Goal: Information Seeking & Learning: Learn about a topic

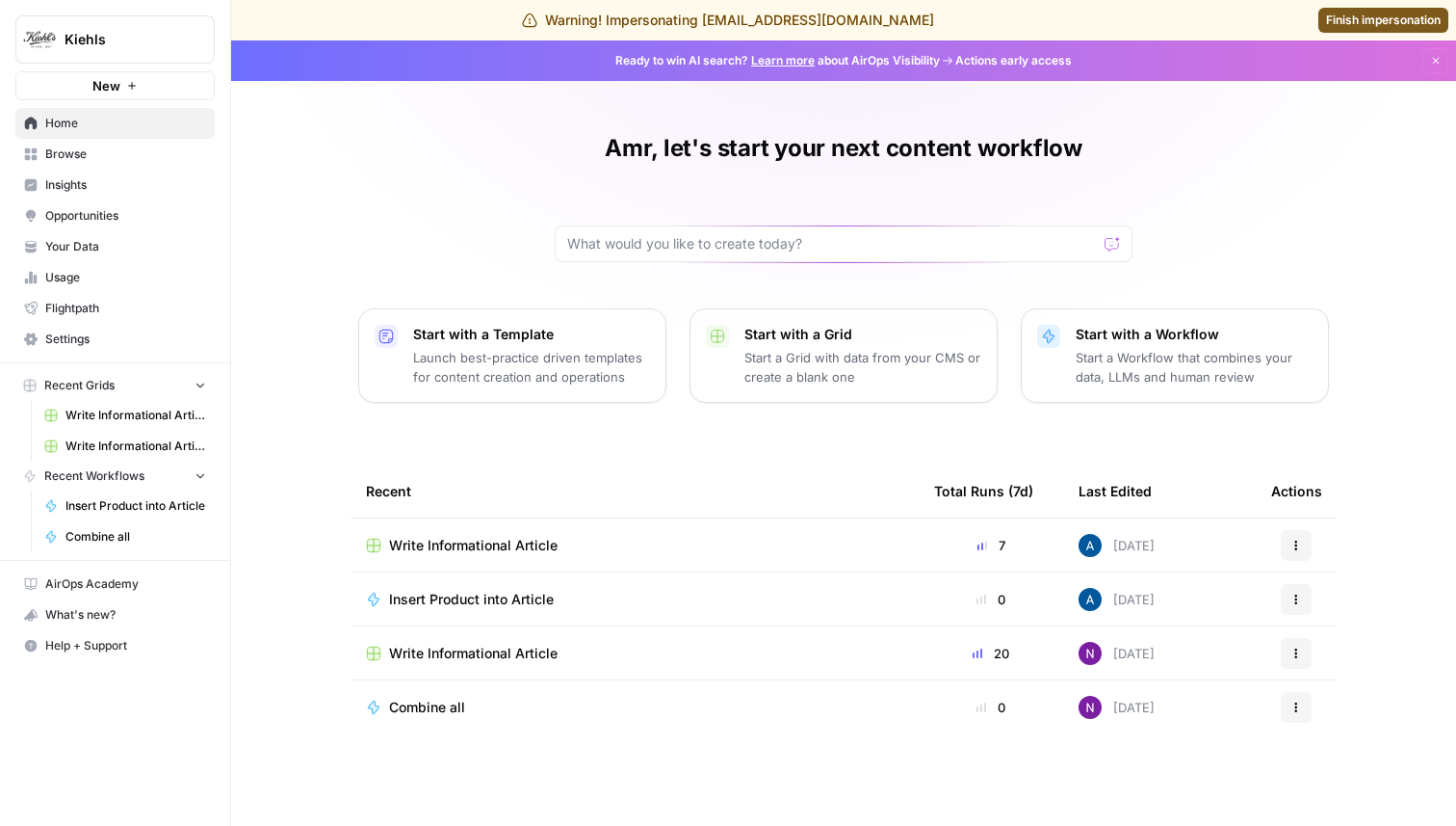
click at [97, 176] on span "Insights" at bounding box center [125, 185] width 161 height 18
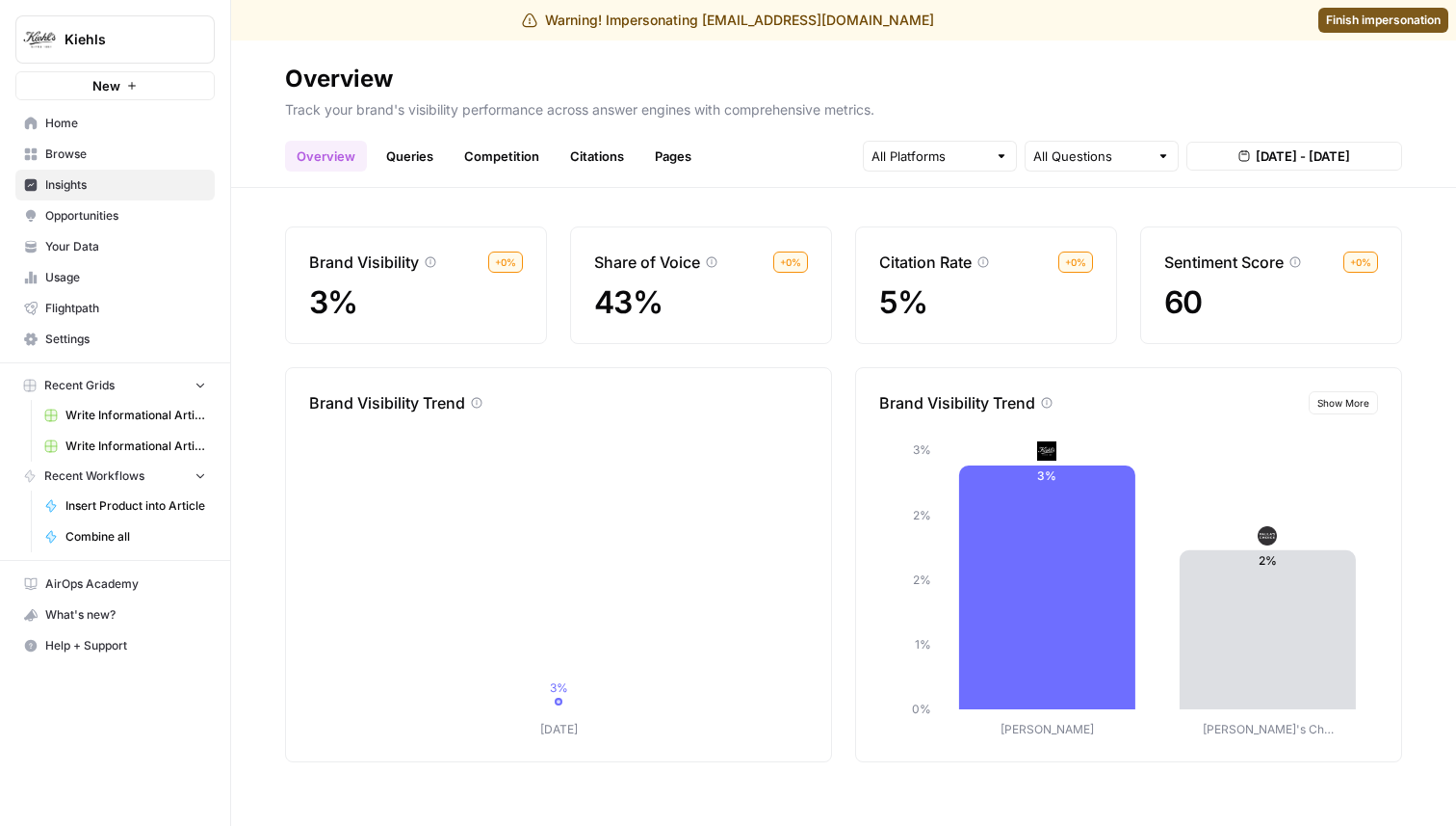
click at [508, 161] on link "Competition" at bounding box center [501, 156] width 99 height 31
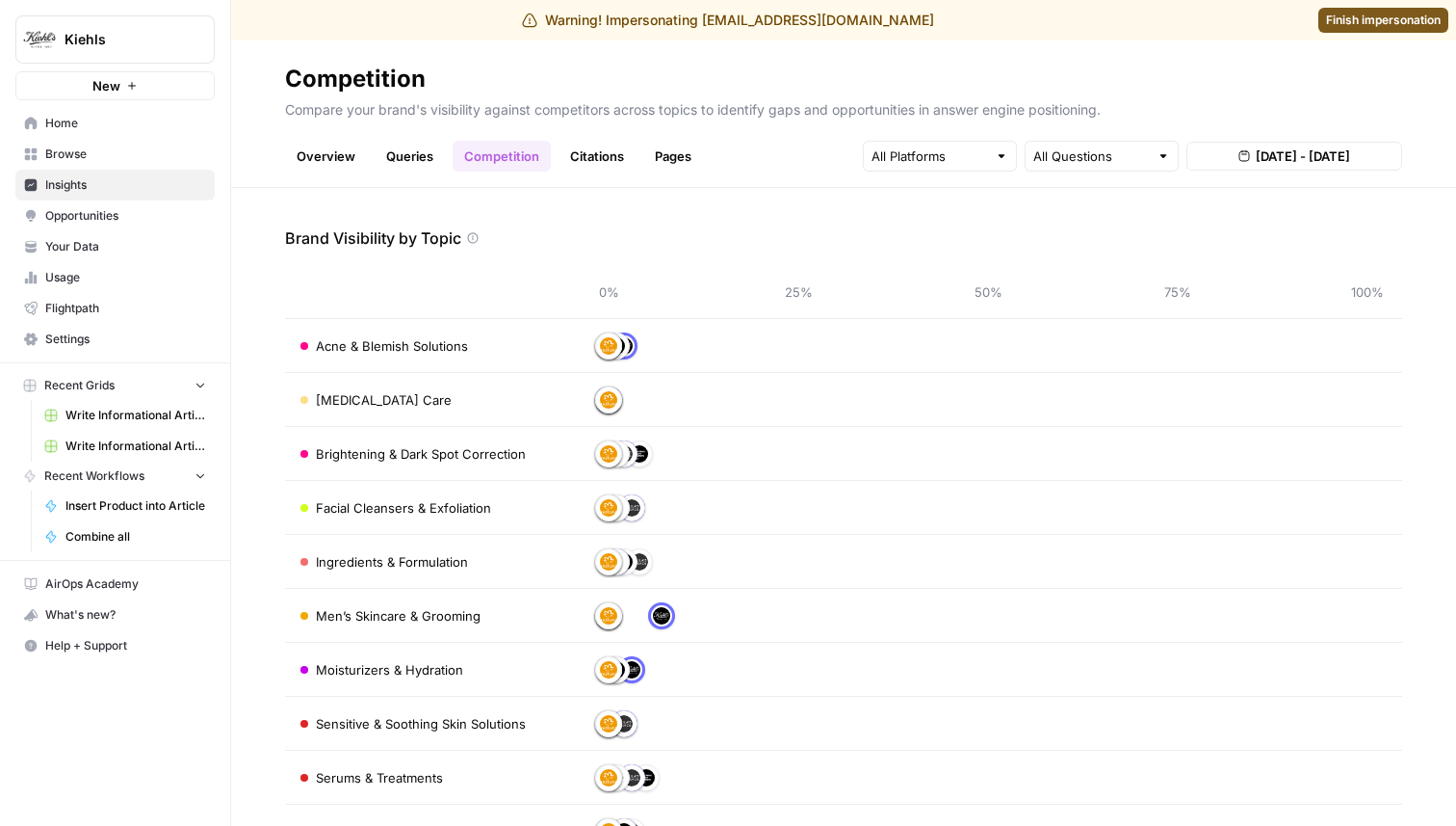
click at [613, 171] on link "Citations" at bounding box center [597, 156] width 77 height 31
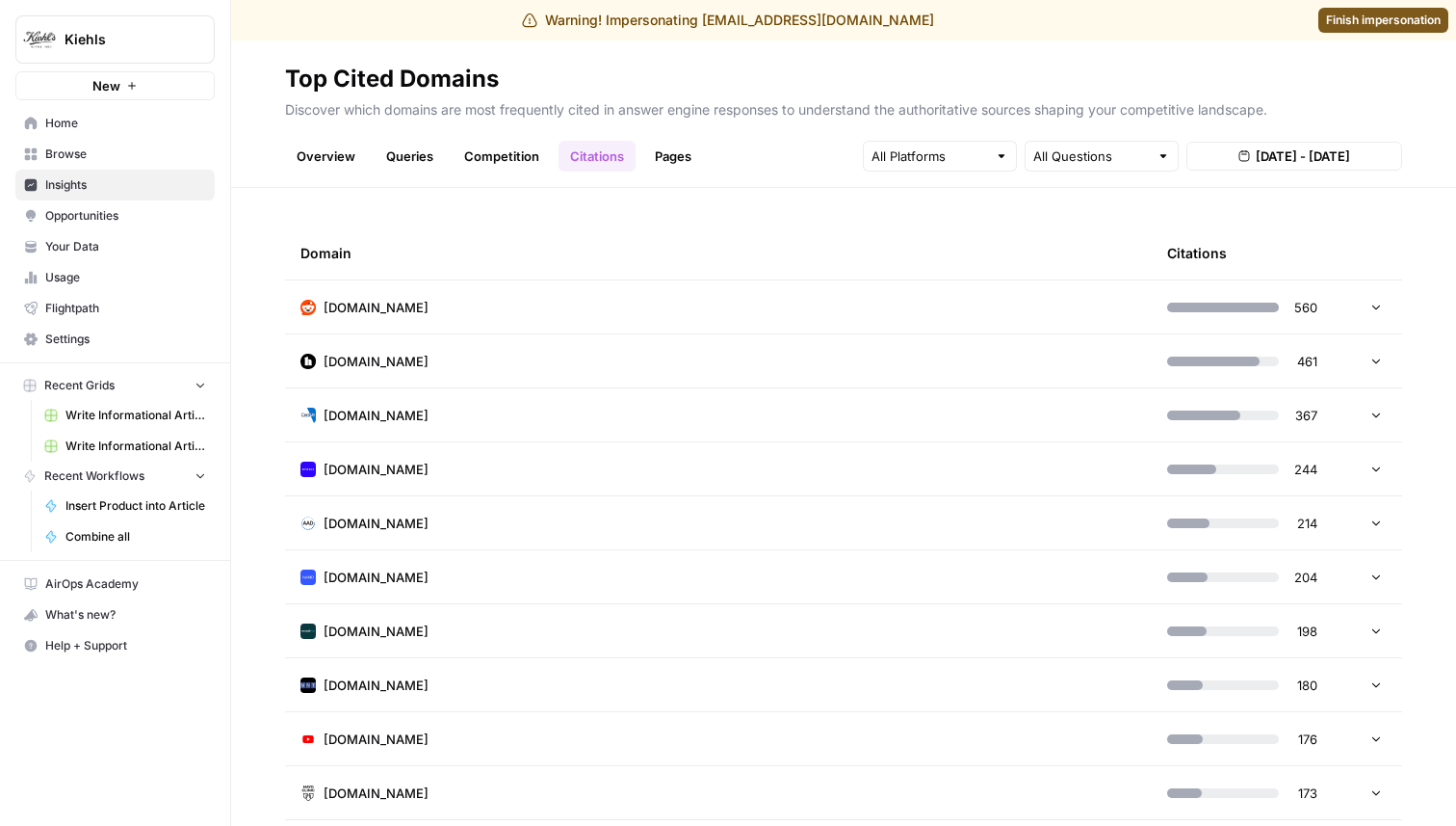
click at [435, 157] on link "Queries" at bounding box center [409, 156] width 70 height 31
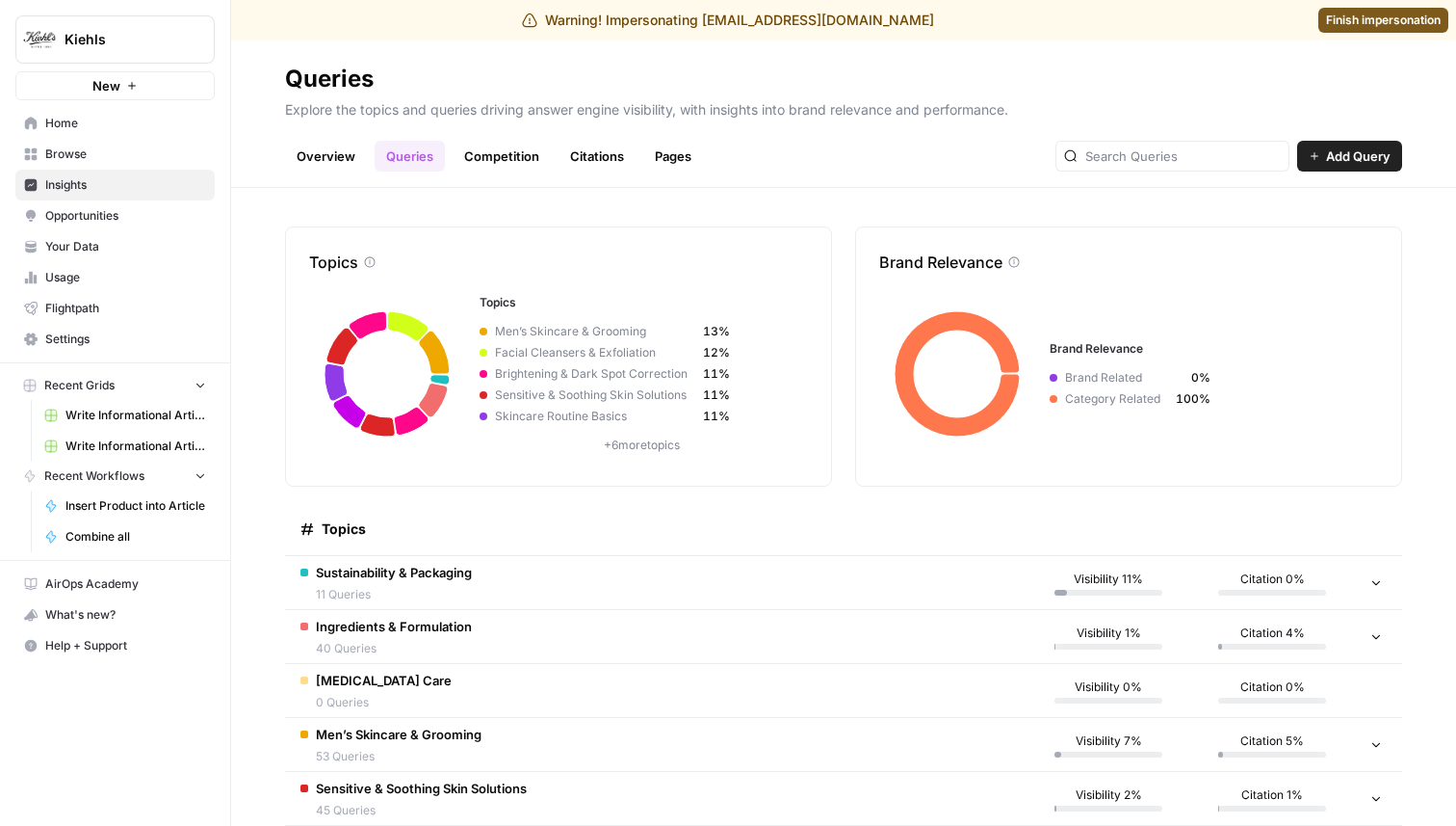
click at [385, 578] on span "Sustainability & Packaging" at bounding box center [394, 573] width 156 height 20
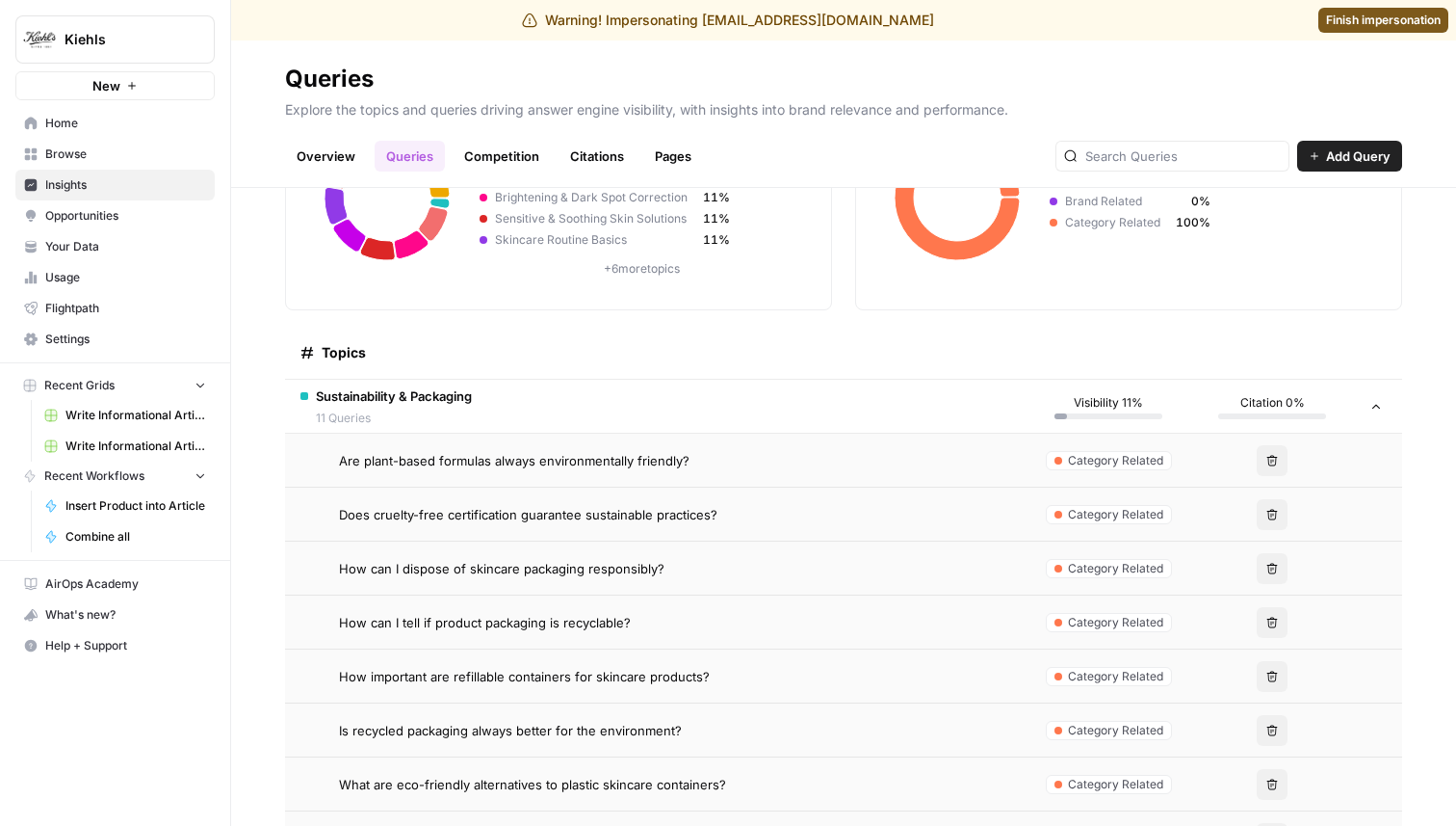
scroll to position [156, 0]
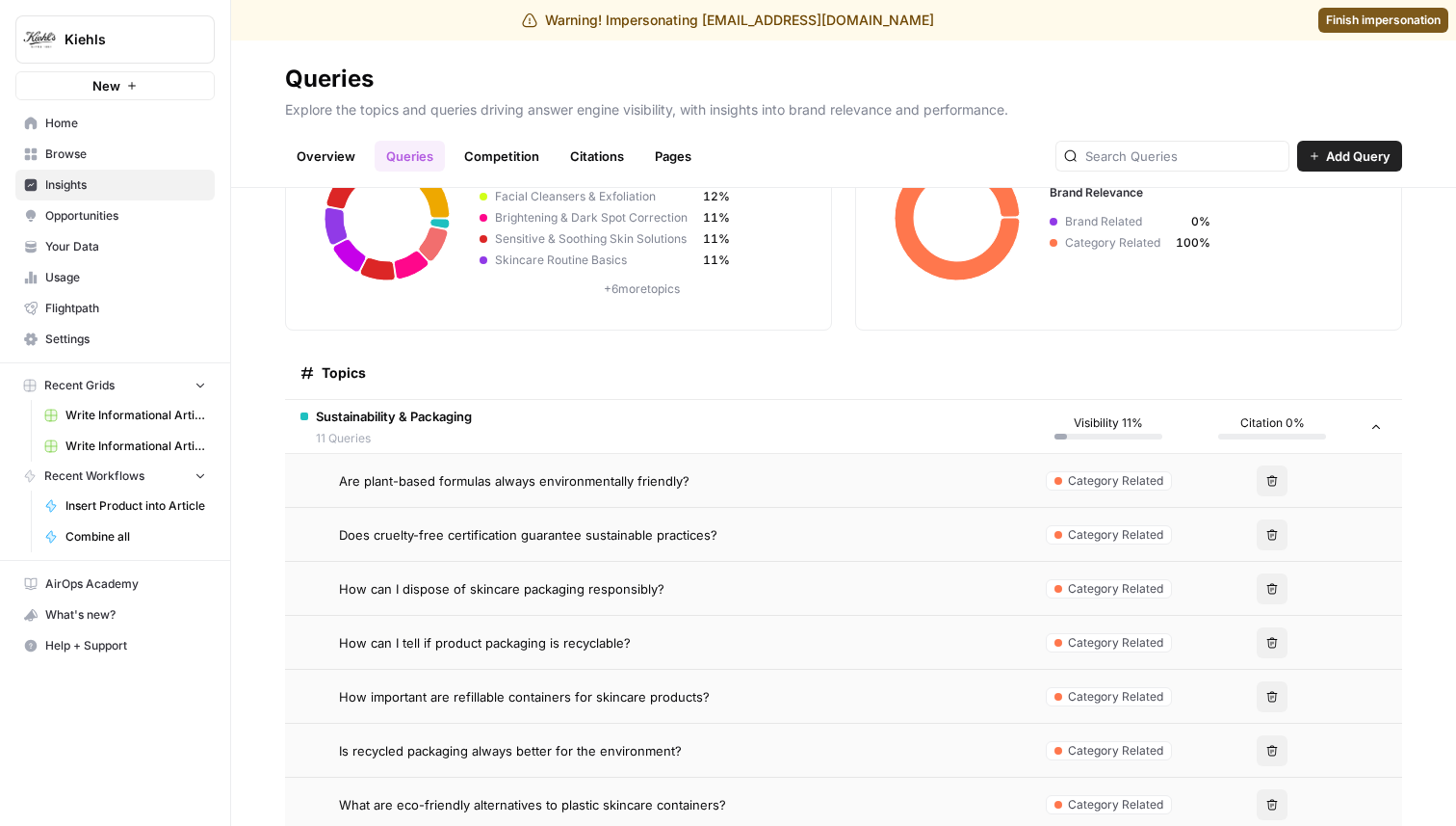
click at [497, 488] on span "Are plant-based formulas always environmentally friendly?" at bounding box center [514, 481] width 351 height 20
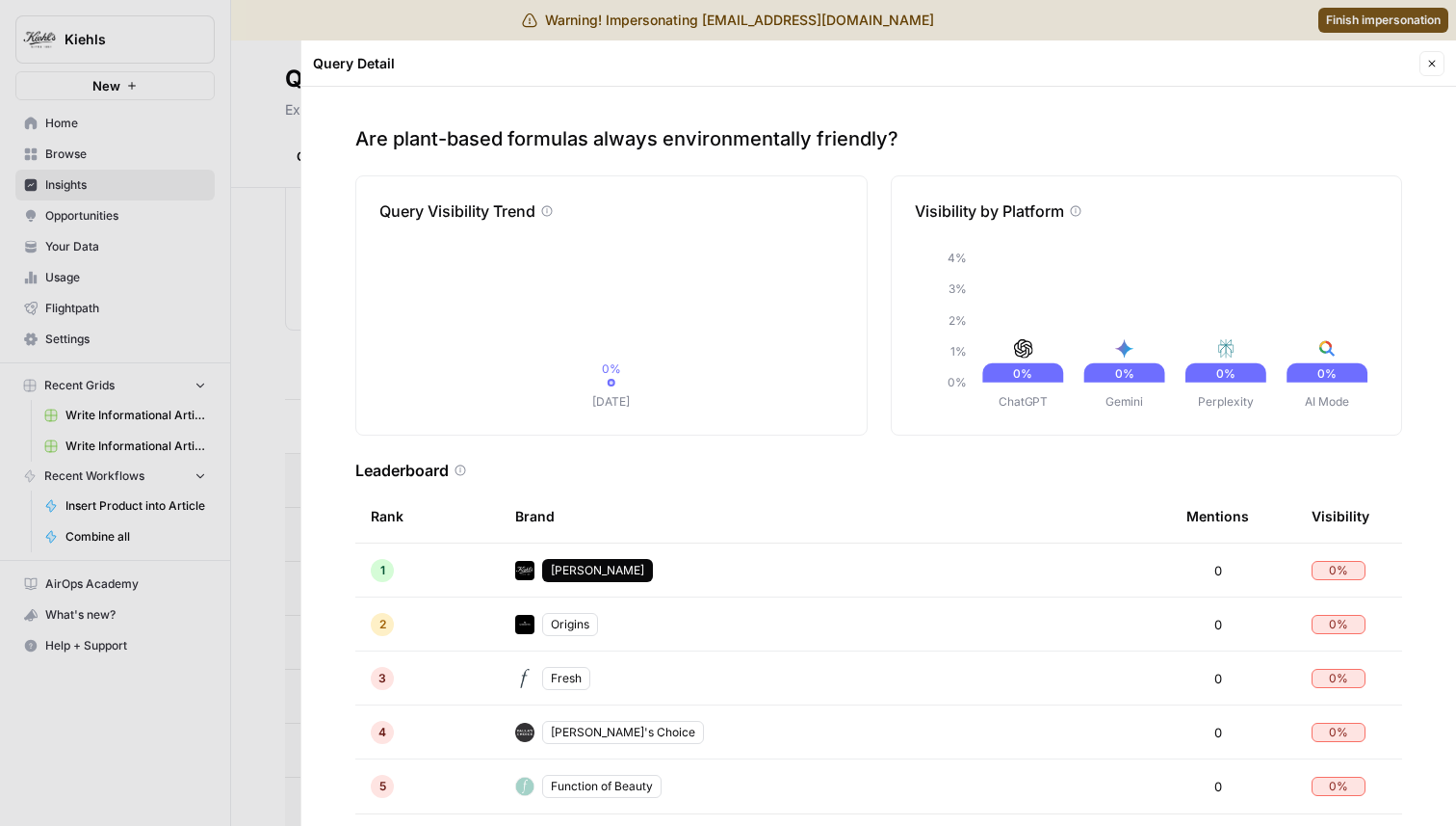
click at [1419, 68] on div "Query Detail Close" at bounding box center [879, 63] width 1132 height 25
click at [1427, 68] on icon "button" at bounding box center [1432, 64] width 12 height 12
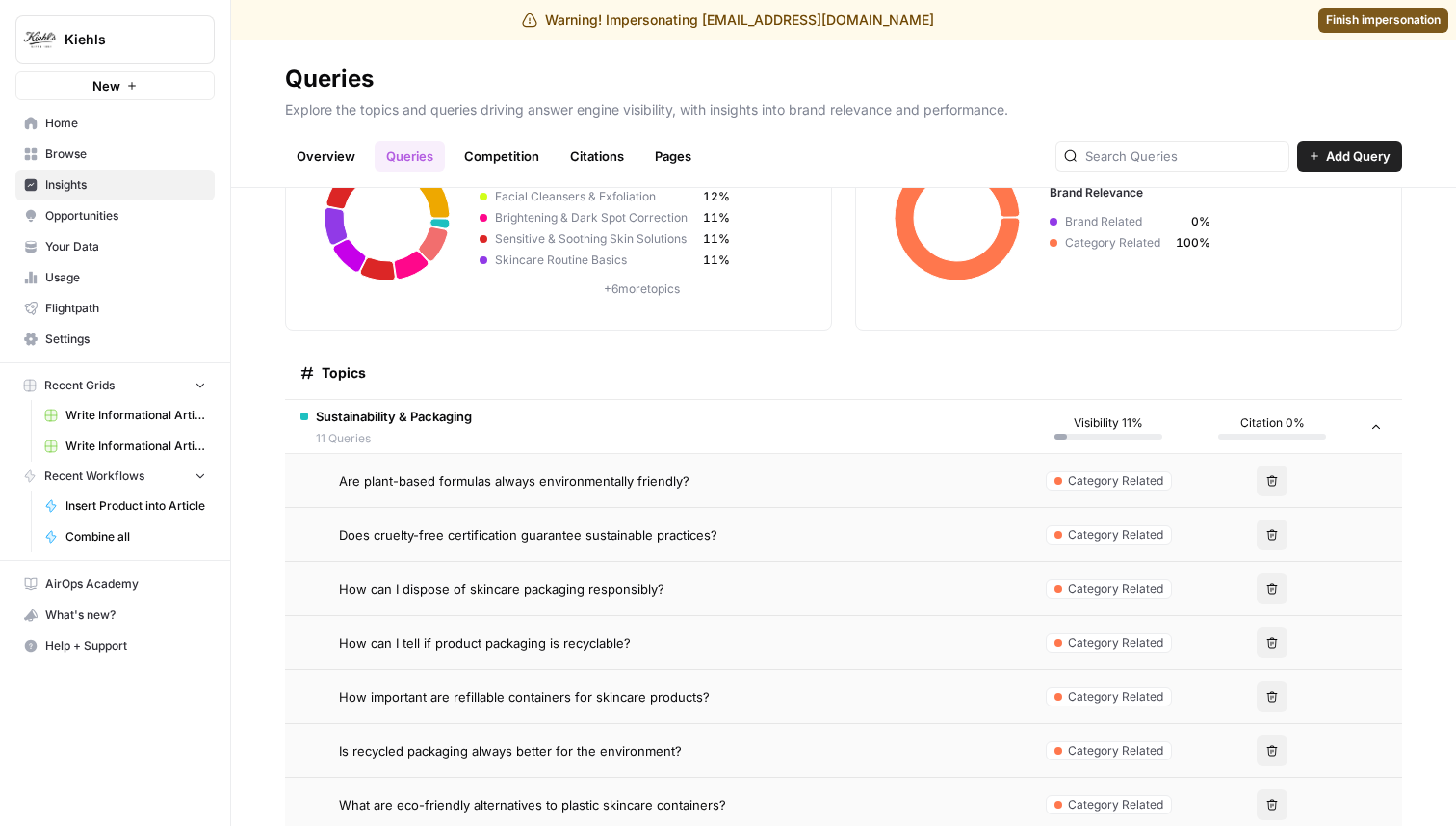
click at [706, 522] on td "Does cruelty-free certification guarantee sustainable practices?" at bounding box center [655, 534] width 742 height 53
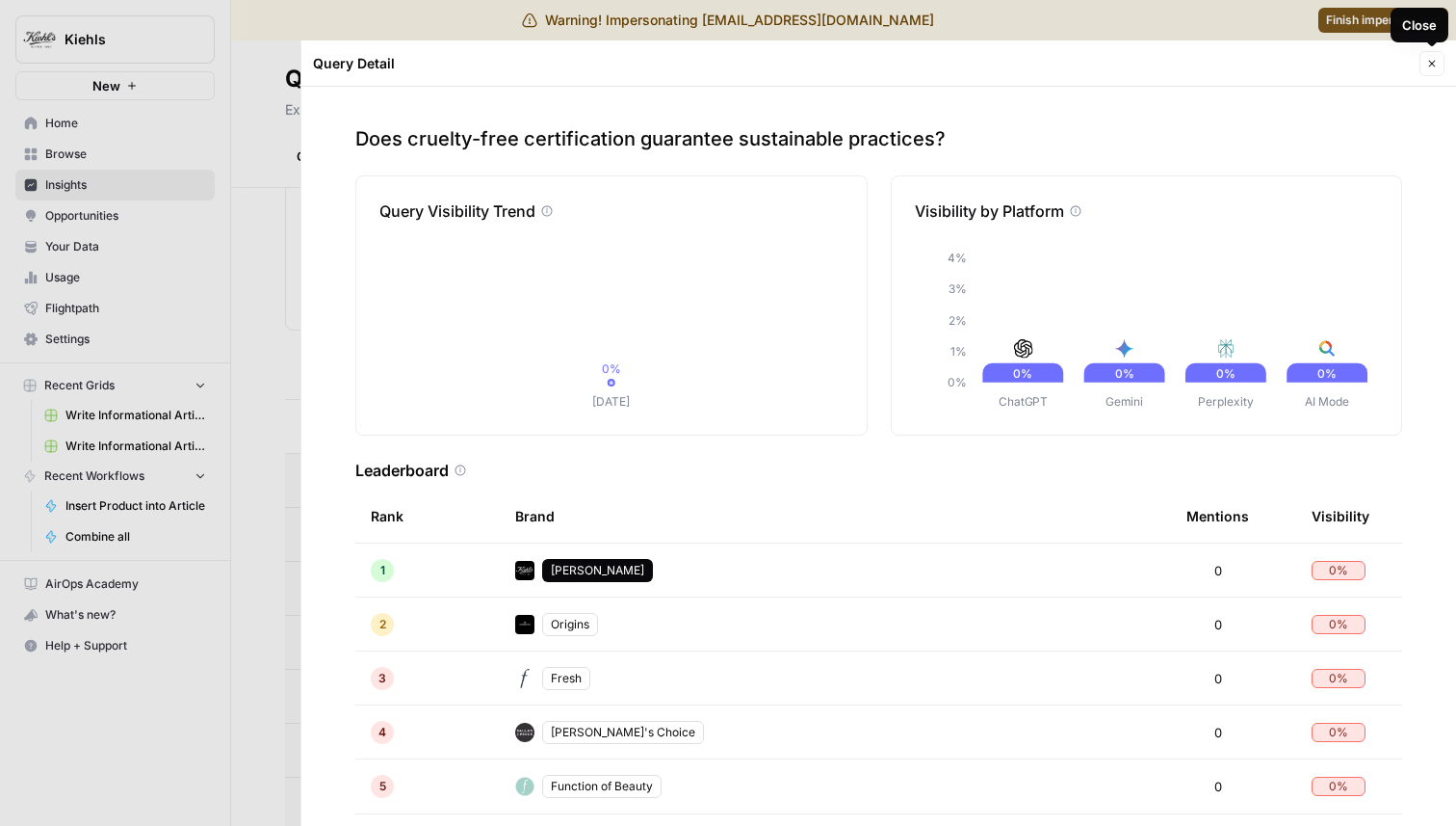
click at [1425, 71] on button "Close" at bounding box center [1431, 63] width 25 height 25
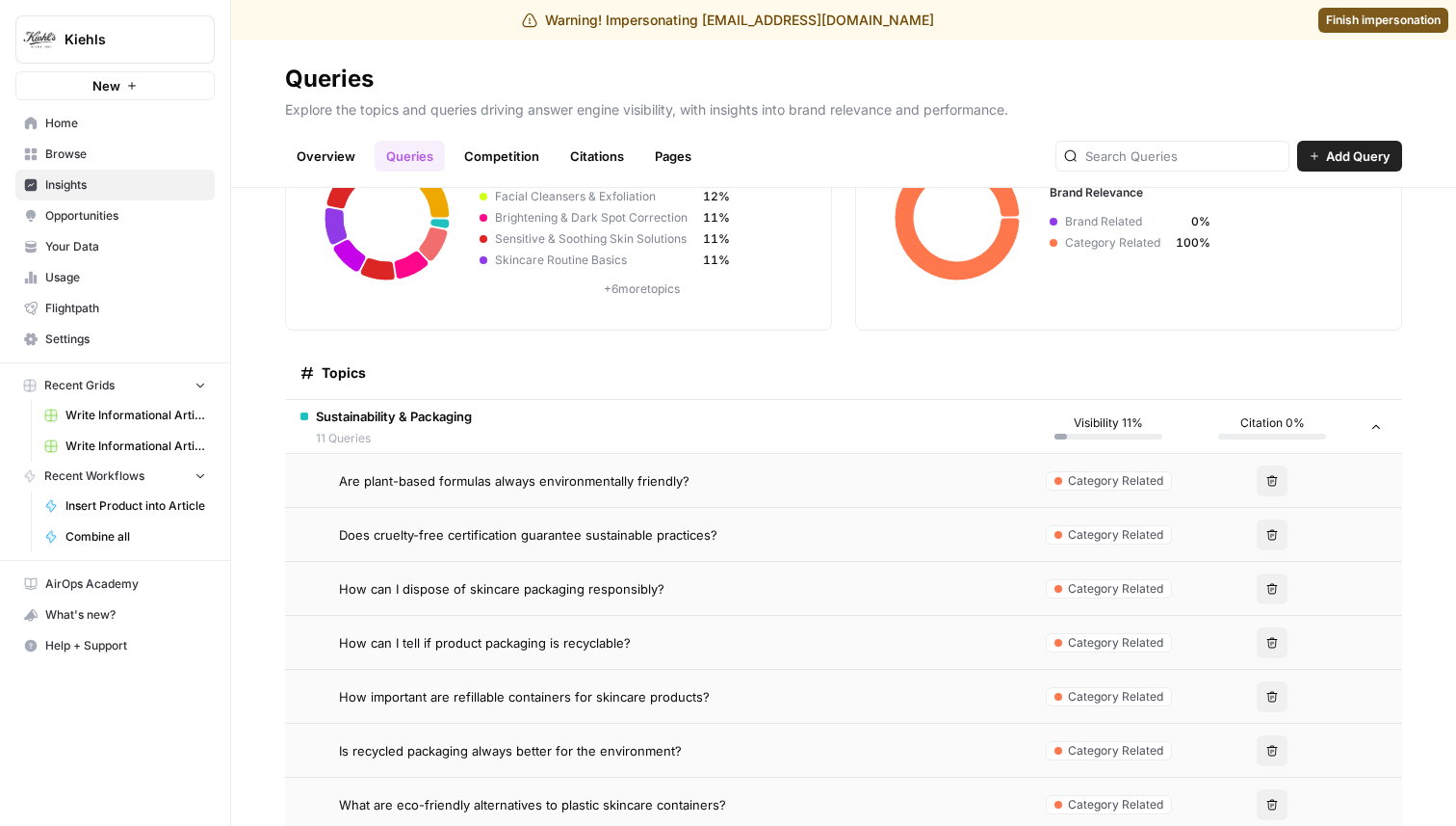
click at [712, 582] on div "How can I dispose of skincare packaging responsibly?" at bounding box center [675, 588] width 672 height 20
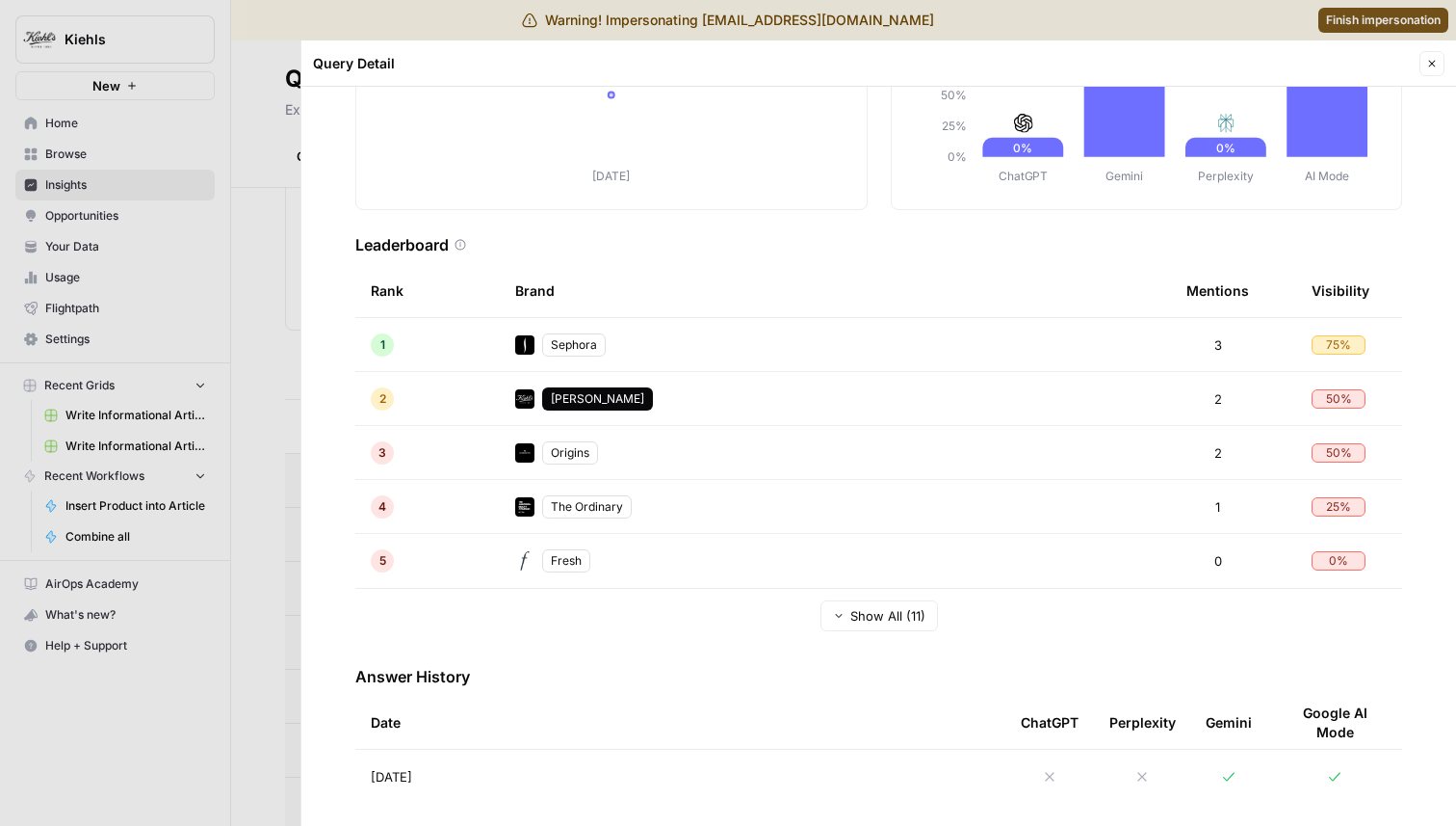
scroll to position [241, 0]
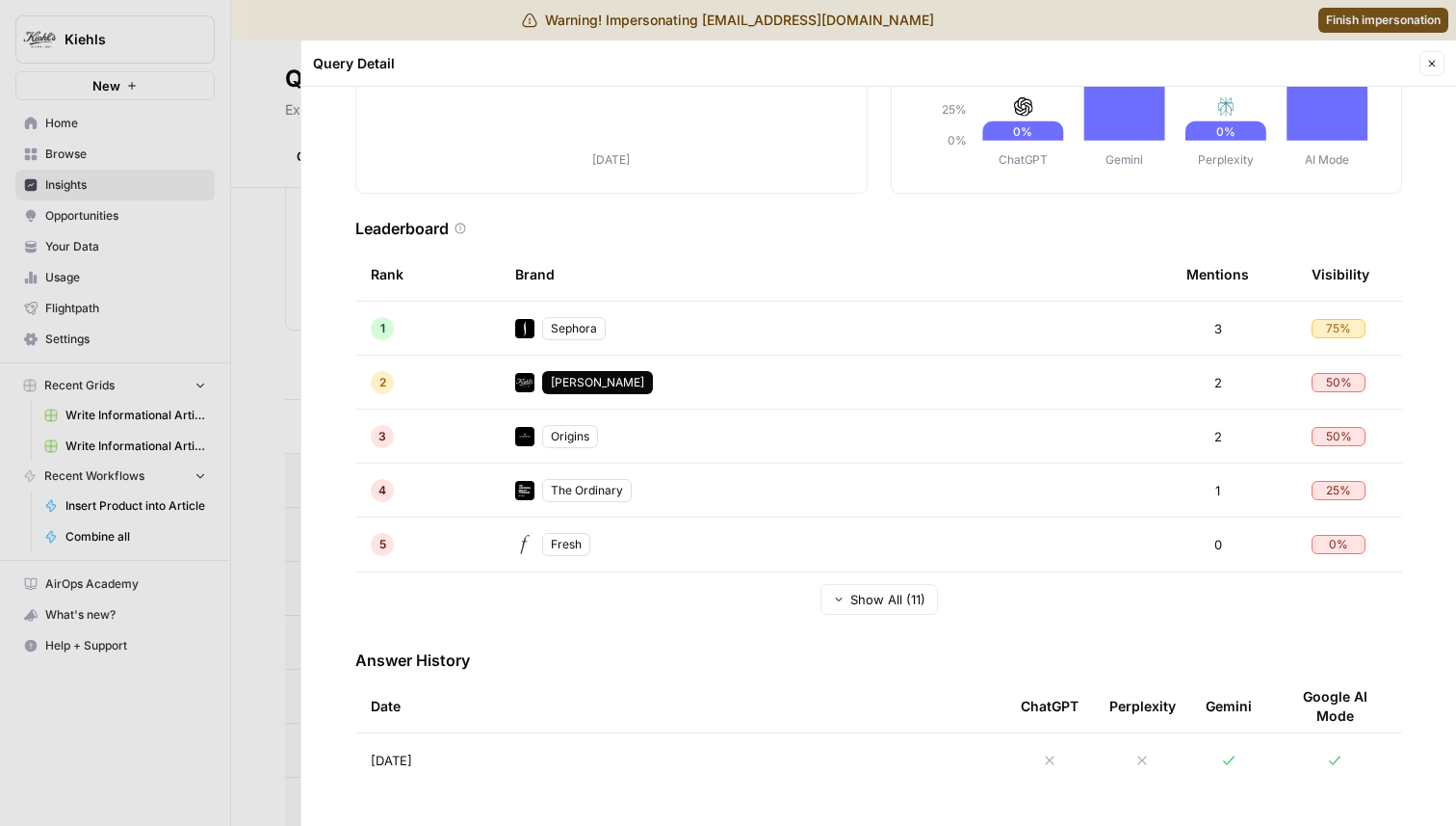
click at [668, 754] on td "[DATE]" at bounding box center [681, 760] width 650 height 54
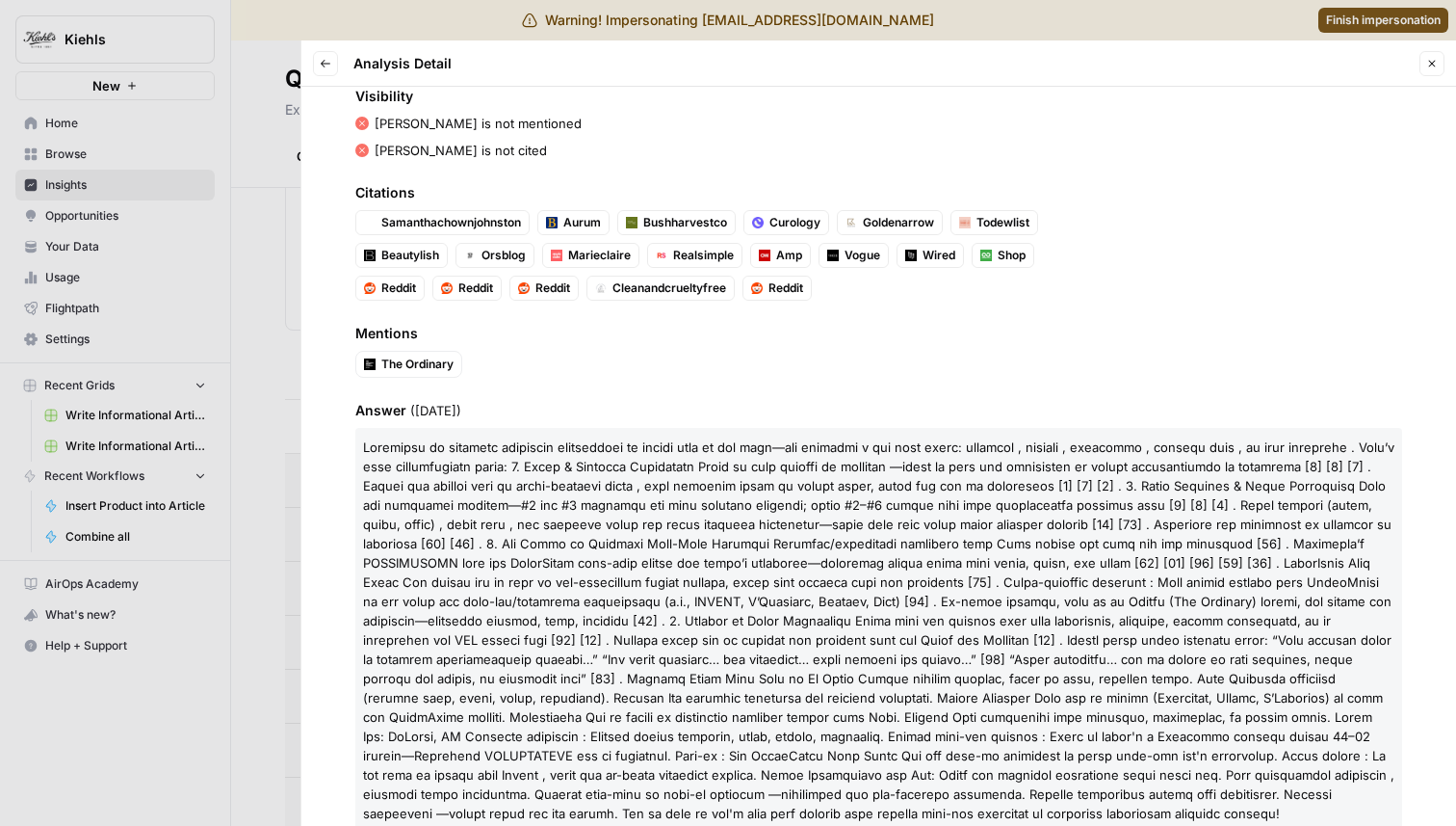
scroll to position [231, 0]
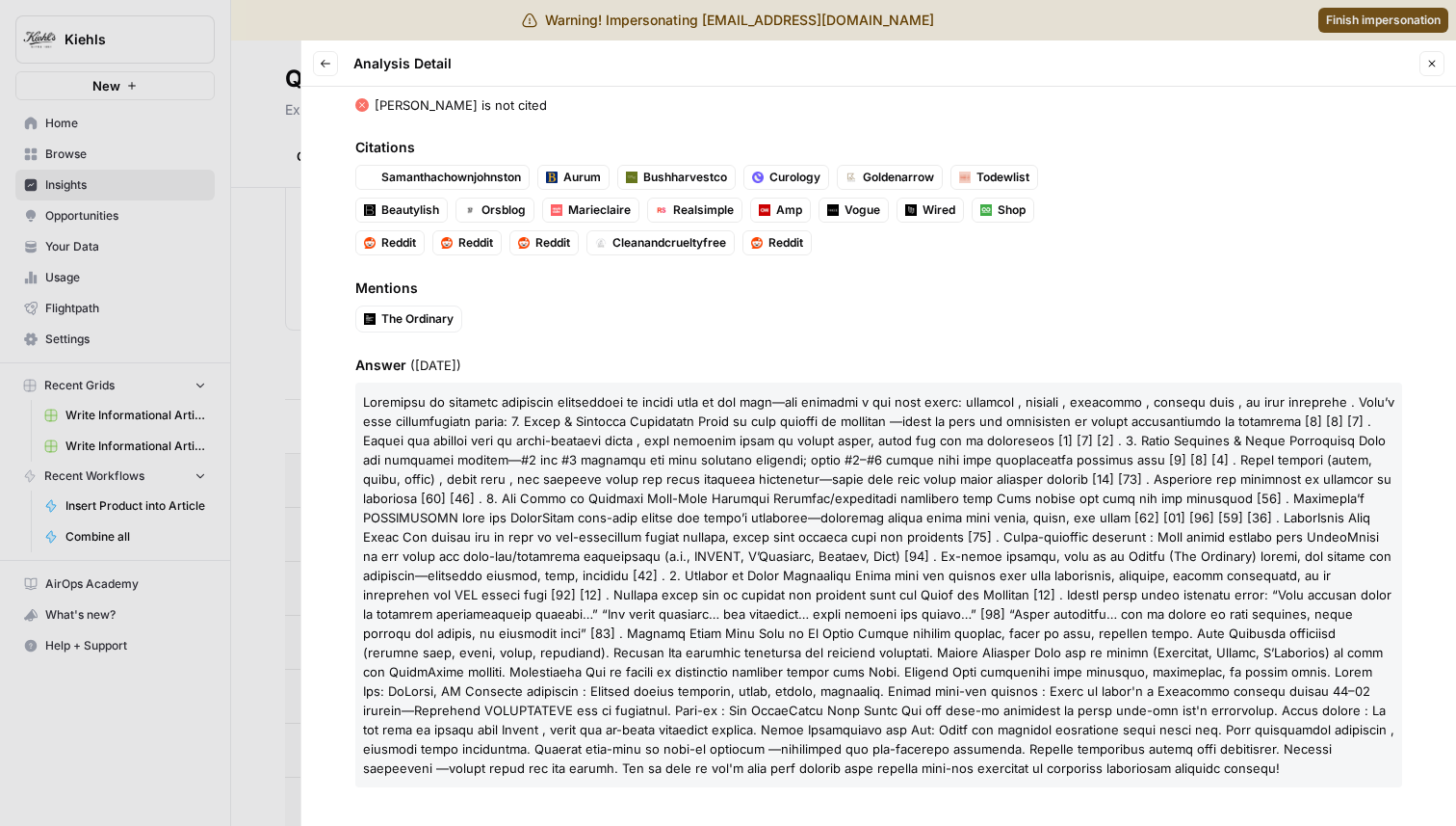
drag, startPoint x: 941, startPoint y: 558, endPoint x: 1112, endPoint y: 558, distance: 171.0
click at [1112, 558] on p "The Ordinary" at bounding box center [879, 585] width 1047 height 405
copy p "Deciem ( The Ordinary ) stores"
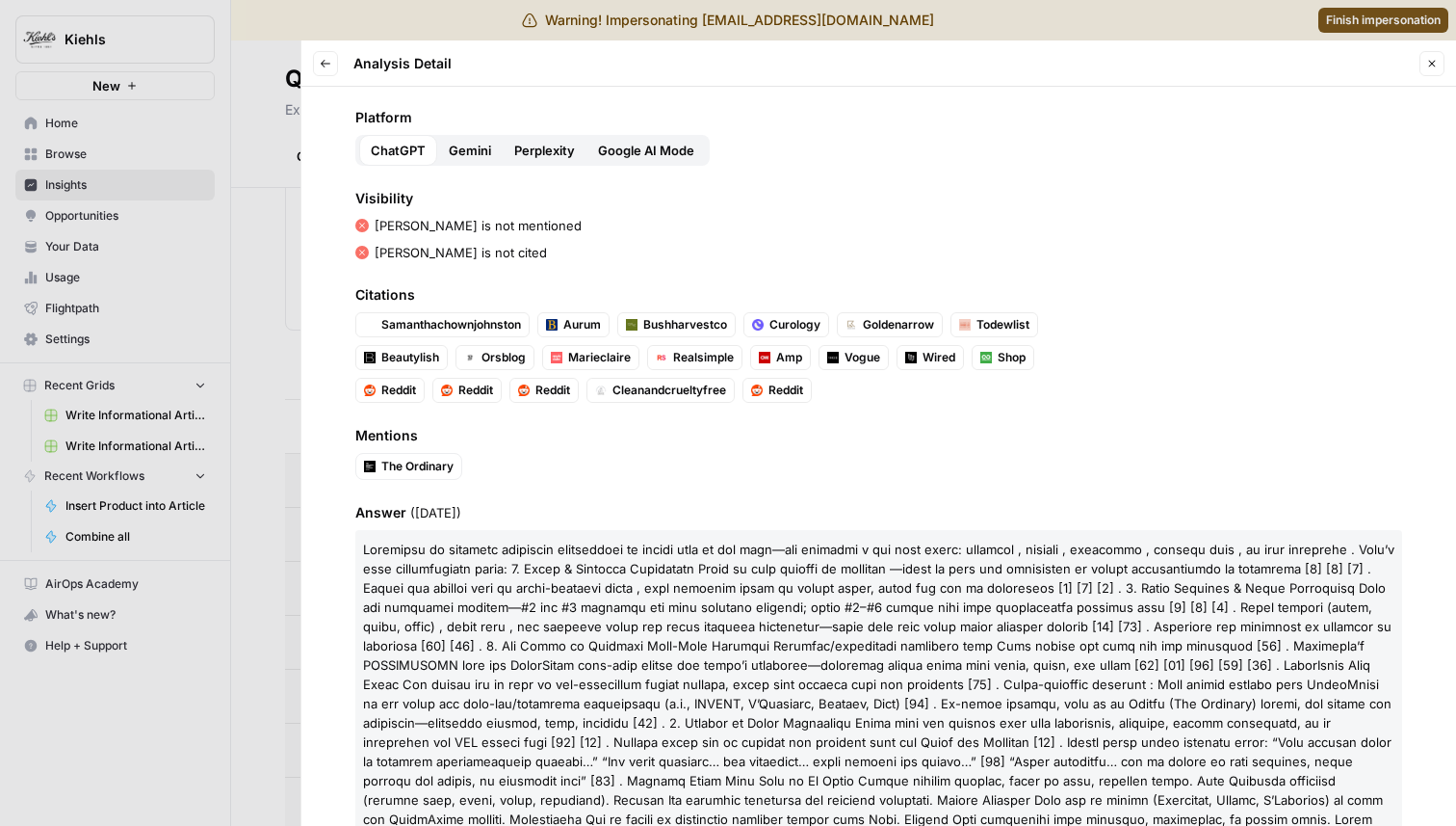
scroll to position [0, 0]
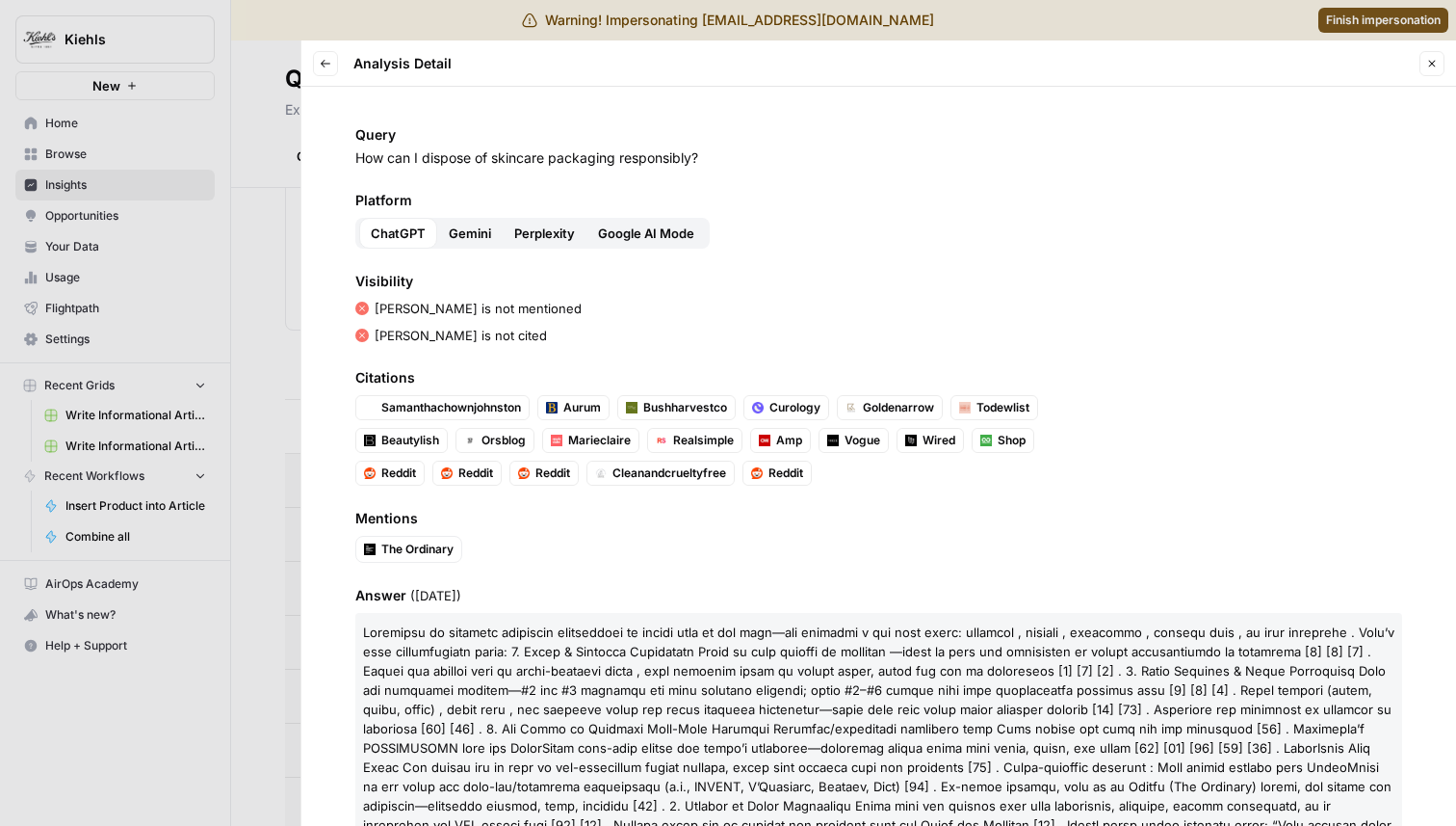
click at [534, 235] on span "Perplexity" at bounding box center [545, 234] width 61 height 20
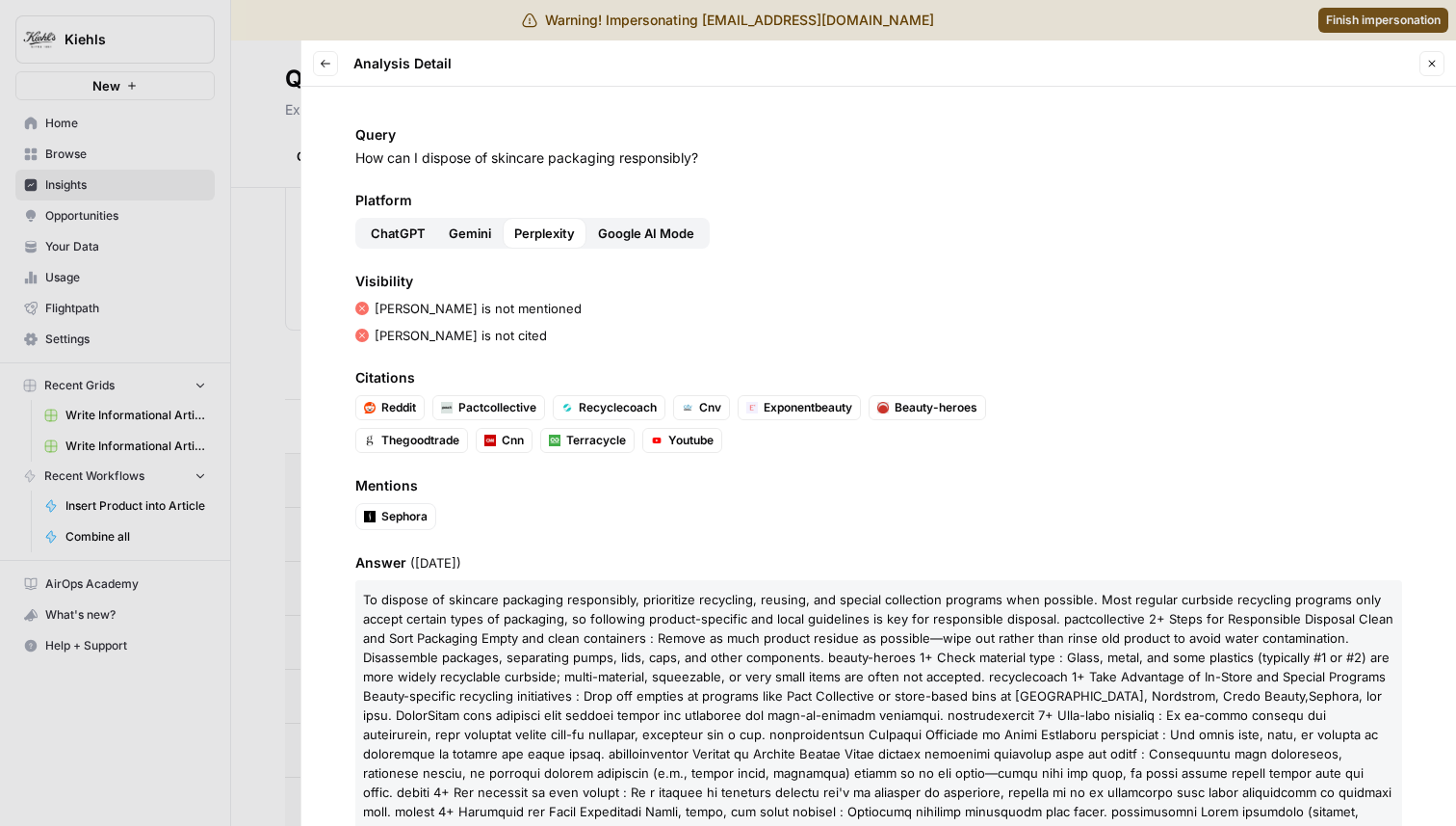
click at [631, 524] on ul "Sephora" at bounding box center [725, 516] width 740 height 27
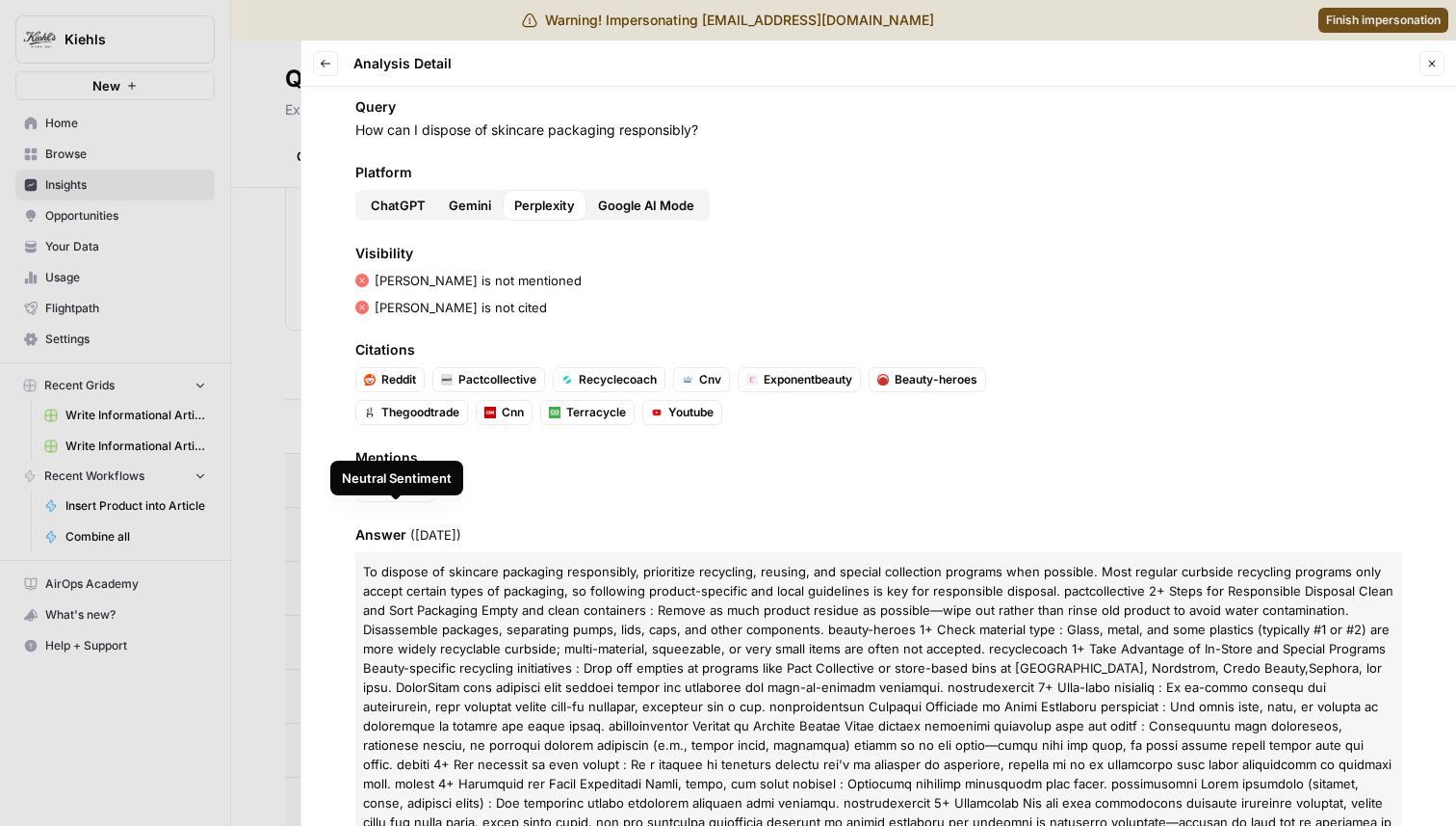
scroll to position [82, 0]
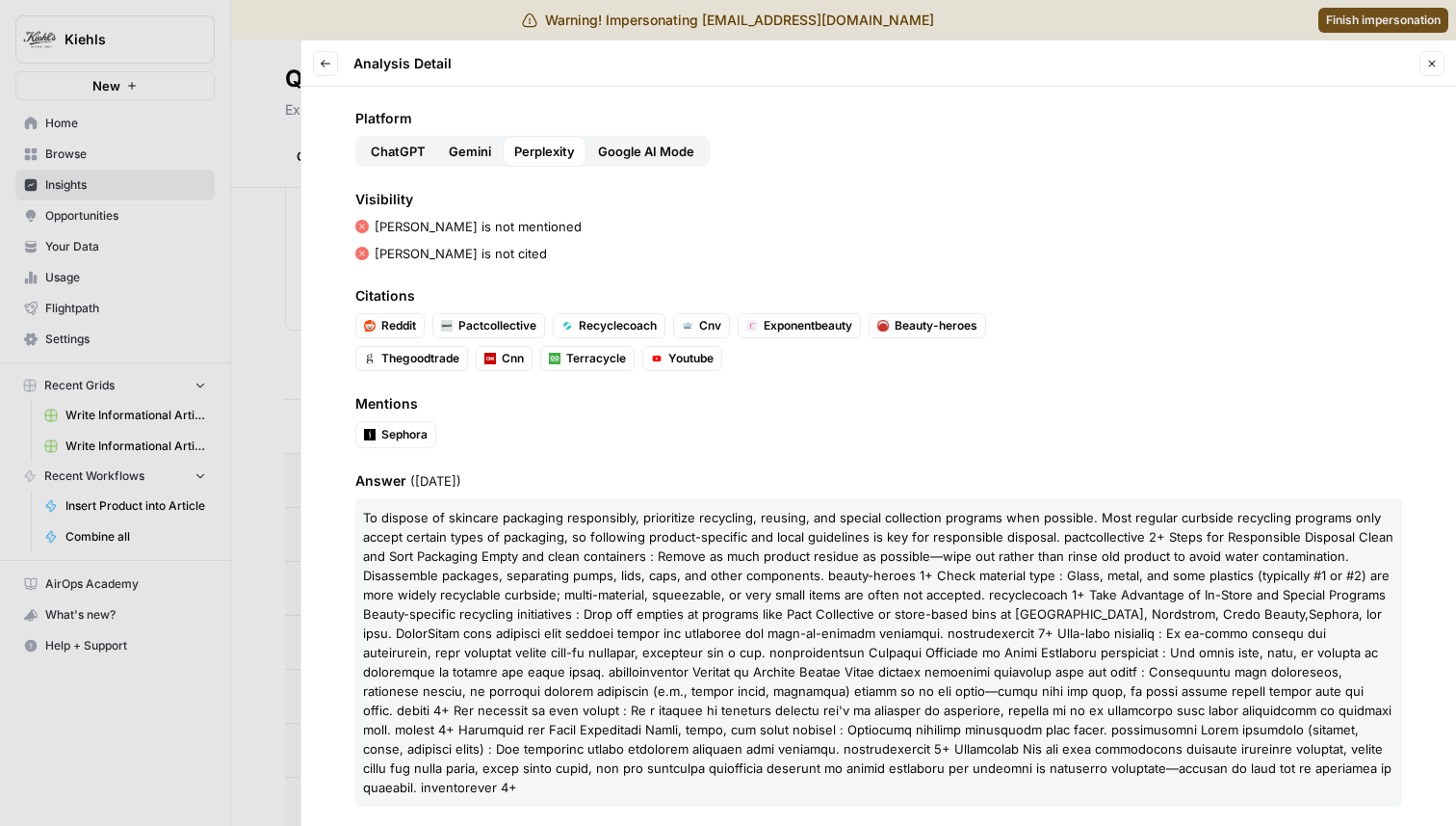
click at [466, 149] on span "Gemini" at bounding box center [470, 152] width 42 height 20
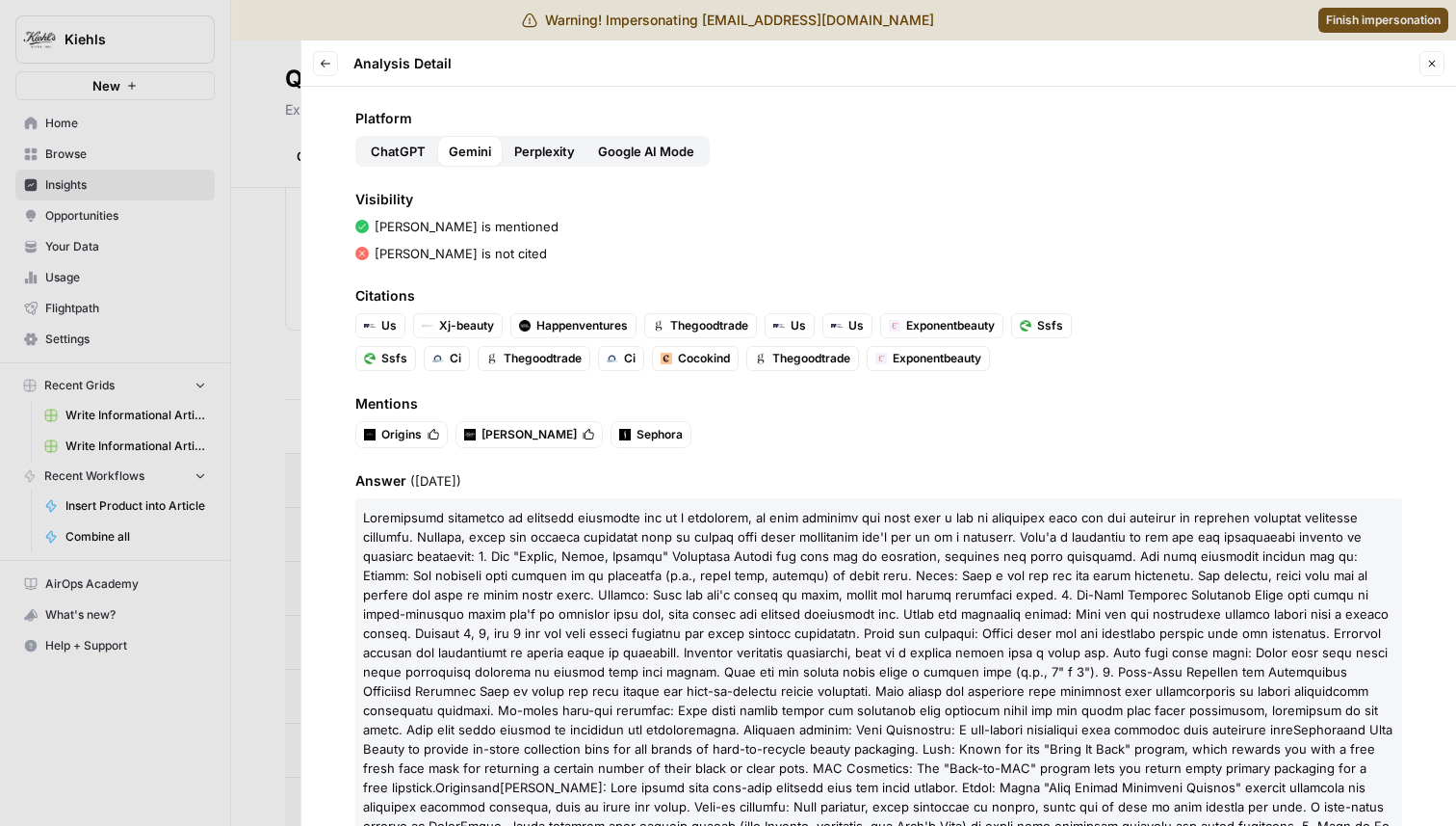
click at [613, 162] on button "Google AI Mode" at bounding box center [645, 151] width 119 height 31
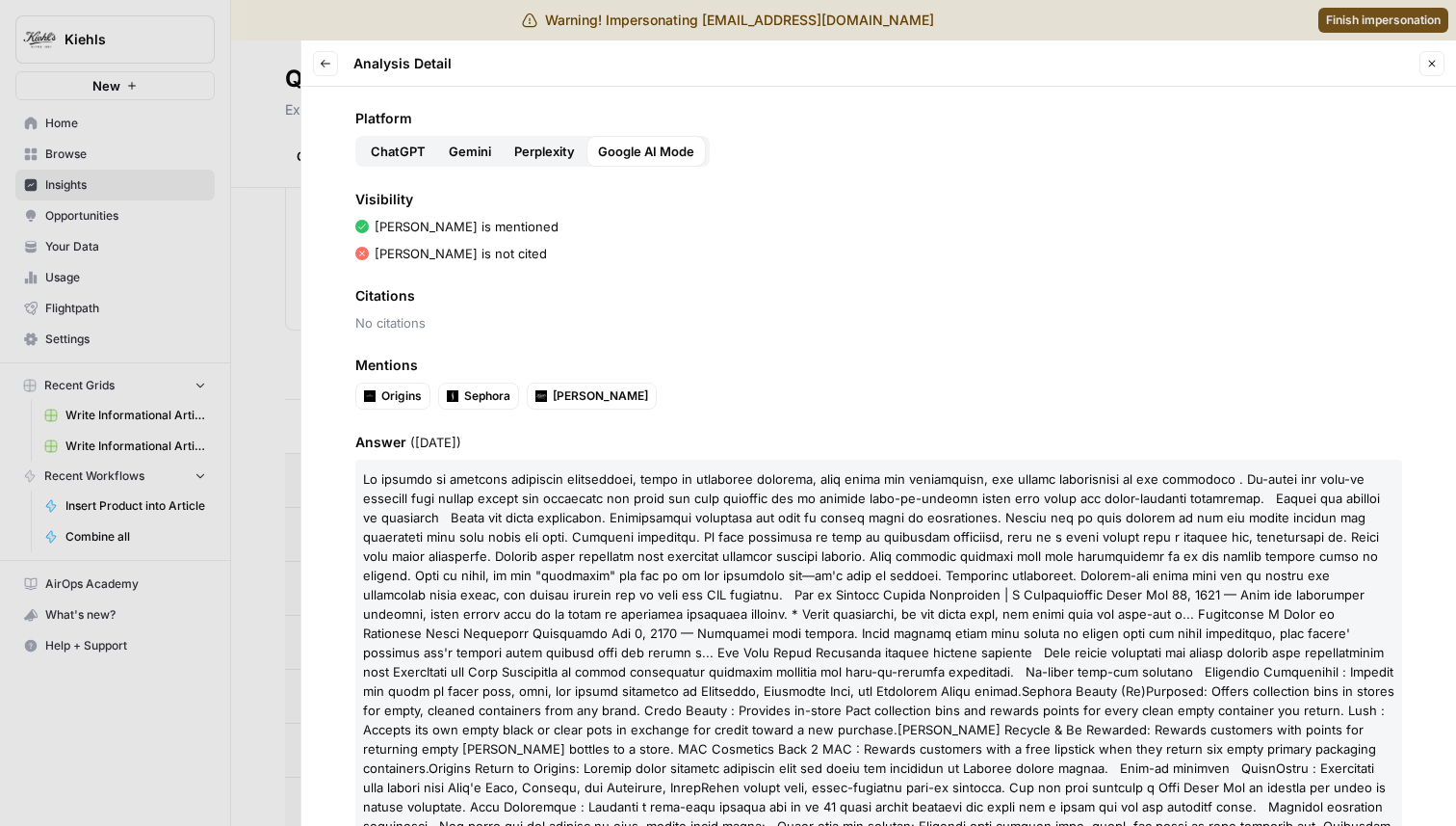
click at [330, 56] on button "Back" at bounding box center [325, 63] width 25 height 25
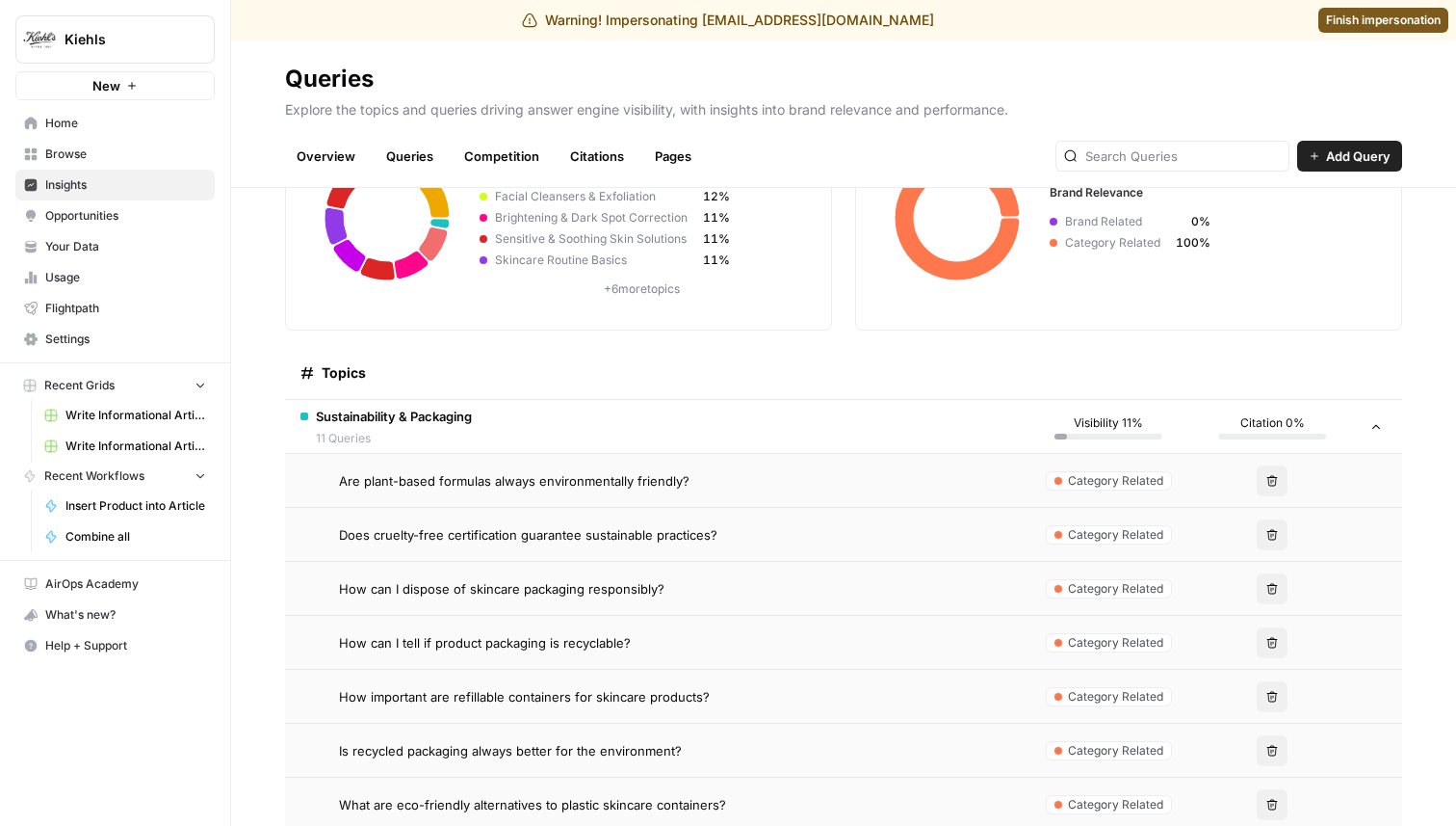
click at [681, 477] on span "Are plant-based formulas always environmentally friendly?" at bounding box center [514, 481] width 351 height 20
click at [627, 488] on span "Are plant-based formulas always environmentally friendly?" at bounding box center [514, 481] width 351 height 20
click at [631, 541] on span "Does cruelty-free certification guarantee sustainable practices?" at bounding box center [528, 535] width 378 height 20
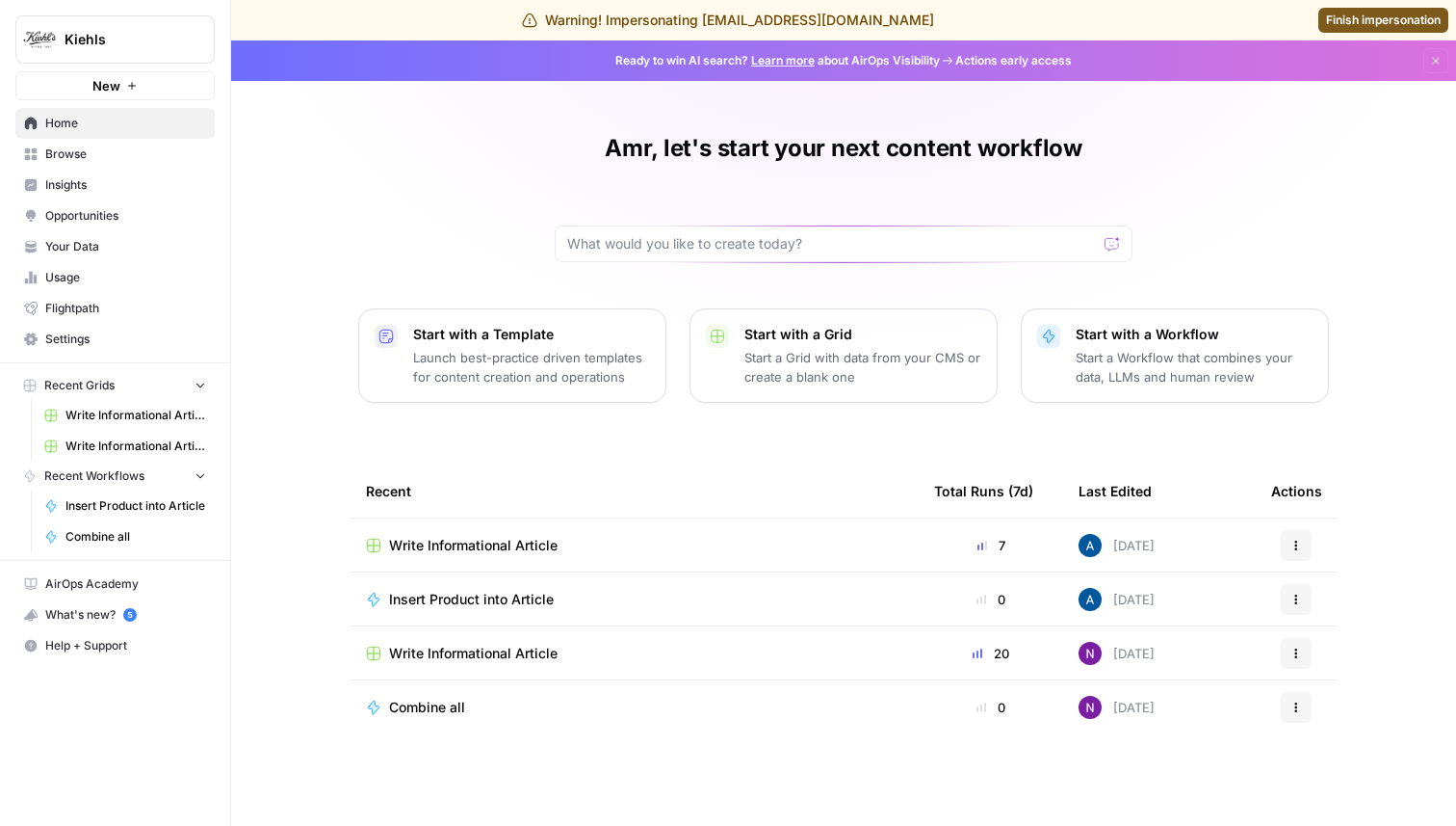
click at [1358, 19] on span "Finish impersonation" at bounding box center [1383, 21] width 114 height 18
